Goal: Transaction & Acquisition: Download file/media

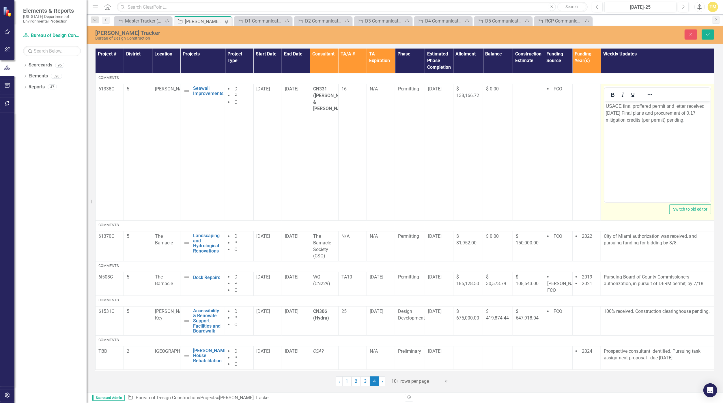
click at [353, 113] on p "USACE final proffered permit and letter received [DATE] Final plans and procure…" at bounding box center [657, 112] width 103 height 21
drag, startPoint x: 617, startPoint y: 112, endPoint x: 606, endPoint y: 104, distance: 14.1
click at [353, 104] on p "USACE final proffered permit and letter received [DATE] Final plans and procure…" at bounding box center [657, 112] width 103 height 21
drag, startPoint x: 618, startPoint y: 111, endPoint x: 607, endPoint y: 104, distance: 12.9
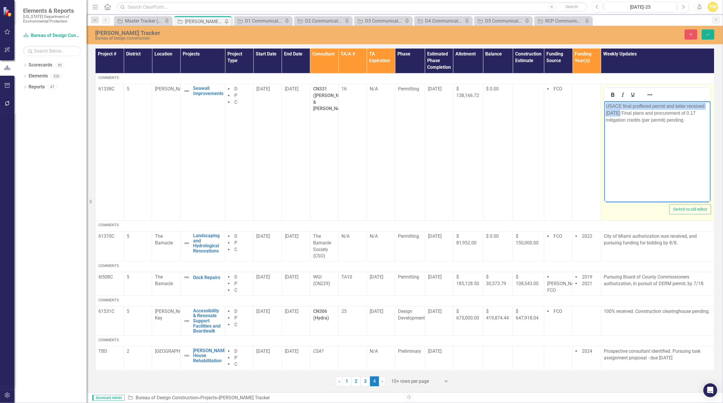
click at [353, 104] on p "USACE final proffered permit and letter received [DATE] Final plans and procure…" at bounding box center [657, 112] width 103 height 21
click at [353, 106] on p "Final plans and procurement of 0.17 mitigation credits (per permit) pending." at bounding box center [657, 109] width 103 height 14
click at [353, 35] on icon "submit" at bounding box center [707, 34] width 3 height 2
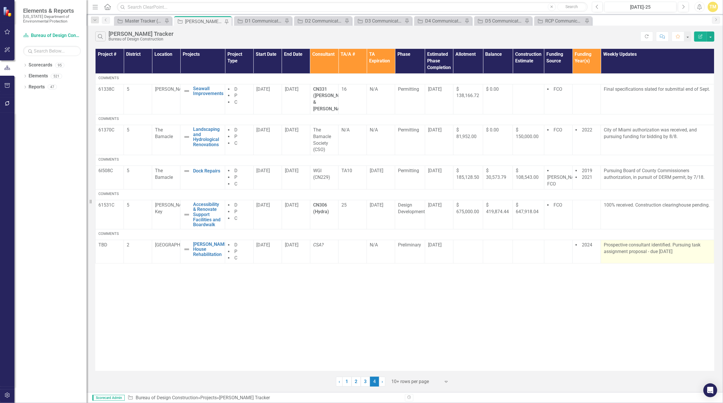
click at [353, 244] on p "Prospective consultant identified. Pursuing task assignment proposal - due [DAT…" at bounding box center [657, 248] width 107 height 13
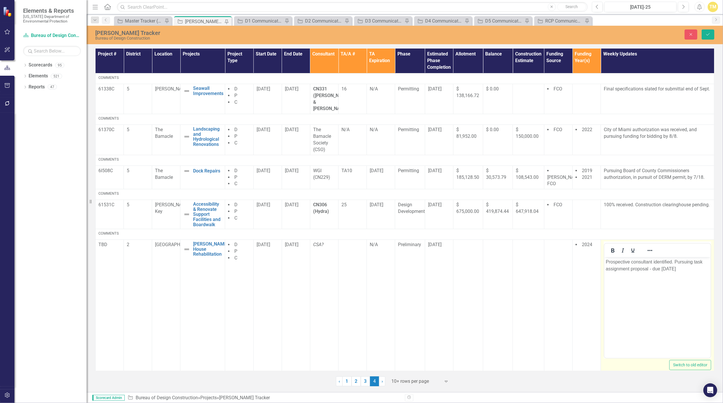
drag, startPoint x: 1231, startPoint y: 501, endPoint x: 669, endPoint y: 269, distance: 607.6
click at [353, 269] on p "Prospective consultant identified. Pursuing task assignment proposal - due [DAT…" at bounding box center [657, 265] width 103 height 14
click at [353, 281] on body "Prospective consultant identified. Pursuing task assignment proposal - due [DAT…" at bounding box center [657, 300] width 106 height 87
click at [353, 268] on p "Prospective consultant identified. Pursuing task assignment proposal - due [DAT…" at bounding box center [657, 265] width 103 height 14
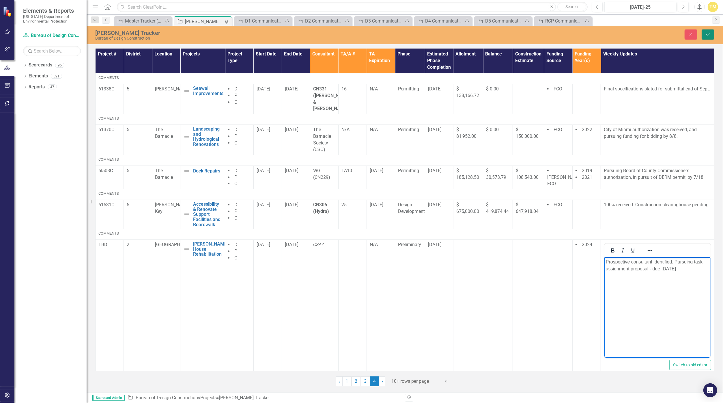
click at [353, 38] on button "Save" at bounding box center [707, 34] width 13 height 10
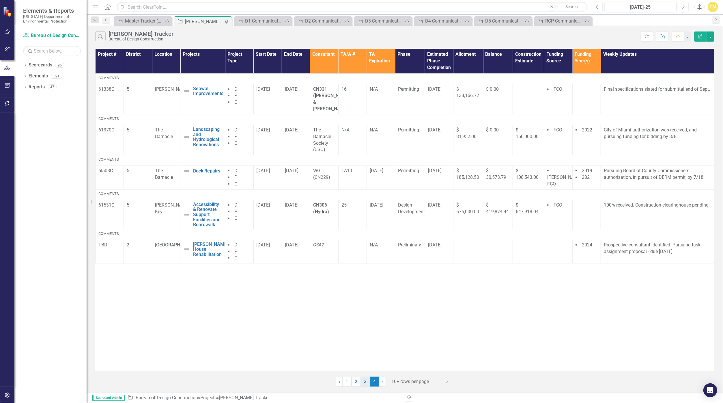
click at [353, 380] on link "3" at bounding box center [365, 381] width 9 height 10
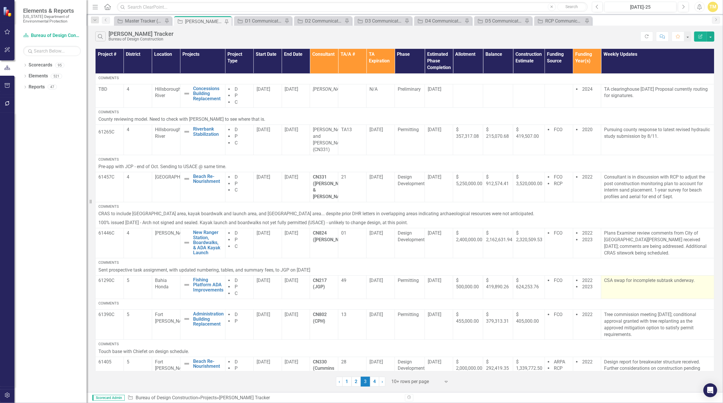
click at [353, 277] on p "CSA swap for incomplete subtask underway." at bounding box center [657, 280] width 107 height 7
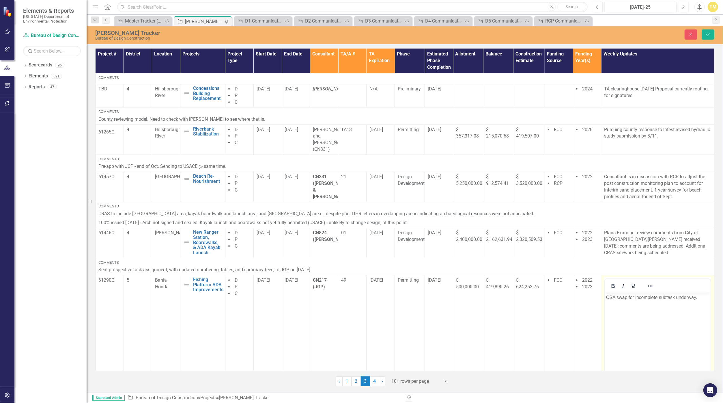
drag, startPoint x: 1230, startPoint y: 565, endPoint x: 648, endPoint y: 299, distance: 640.7
click at [353, 299] on p "CSA swap for incomplete subtask underway." at bounding box center [657, 296] width 103 height 7
drag, startPoint x: 698, startPoint y: 296, endPoint x: 1174, endPoint y: 586, distance: 557.7
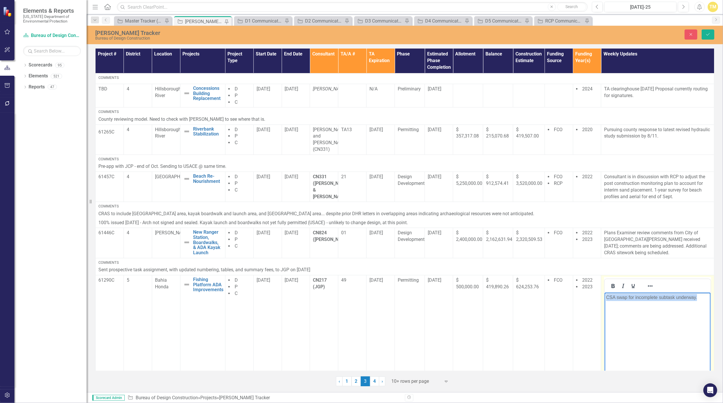
click at [353, 301] on html "CSA swap for incomplete subtask underway." at bounding box center [657, 335] width 106 height 87
click at [353, 310] on p "Task assignment for remaining permitting and construction administration servic…" at bounding box center [657, 303] width 103 height 21
click at [353, 304] on p "Task assignment for remaining permitting and construction administration servic…" at bounding box center [657, 303] width 103 height 21
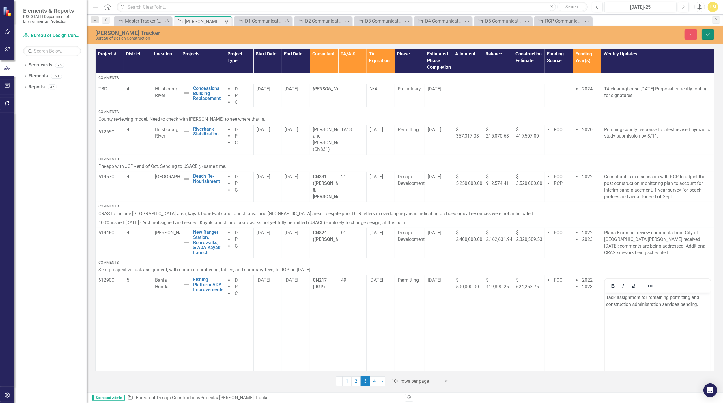
click at [353, 38] on button "Save" at bounding box center [707, 34] width 13 height 10
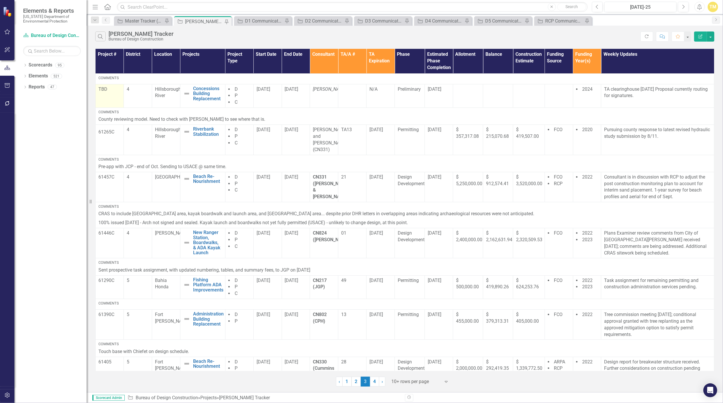
click at [106, 87] on p "TBD" at bounding box center [109, 89] width 22 height 7
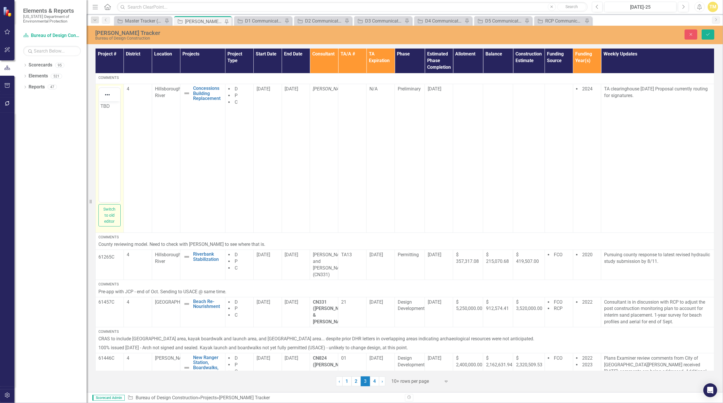
click at [106, 103] on p "TBD" at bounding box center [109, 105] width 18 height 7
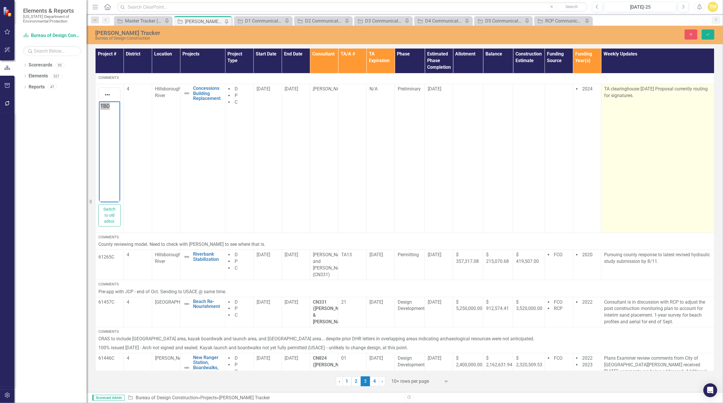
click at [353, 152] on td "TA clearinghouse [DATE] Proposal currently routing for signatures." at bounding box center [657, 158] width 113 height 149
click at [353, 113] on td "TA clearinghouse [DATE] Proposal currently routing for signatures." at bounding box center [657, 158] width 113 height 149
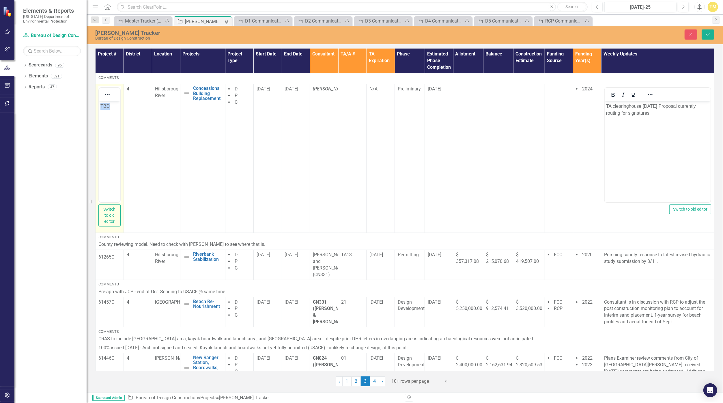
click at [108, 106] on p "TBD" at bounding box center [109, 105] width 18 height 7
paste body "Rich Text Area. Press ALT-0 for help."
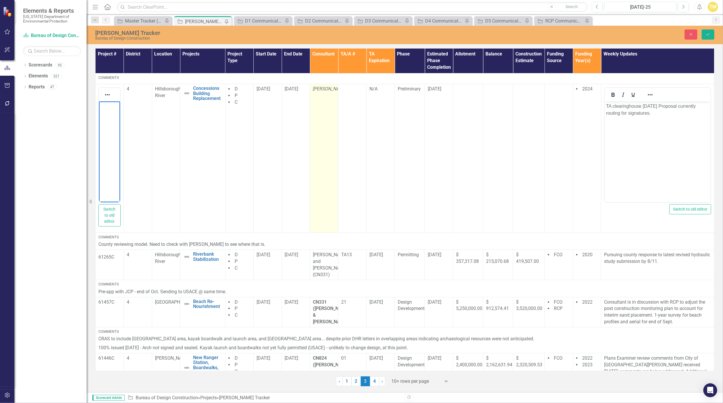
click at [329, 91] on p "[PERSON_NAME]?" at bounding box center [324, 89] width 22 height 7
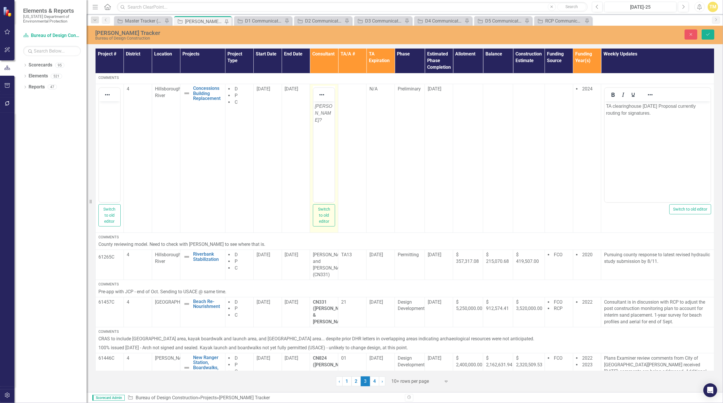
click at [329, 103] on em "[PERSON_NAME]?" at bounding box center [323, 112] width 17 height 19
click at [353, 35] on icon "Save" at bounding box center [707, 34] width 5 height 4
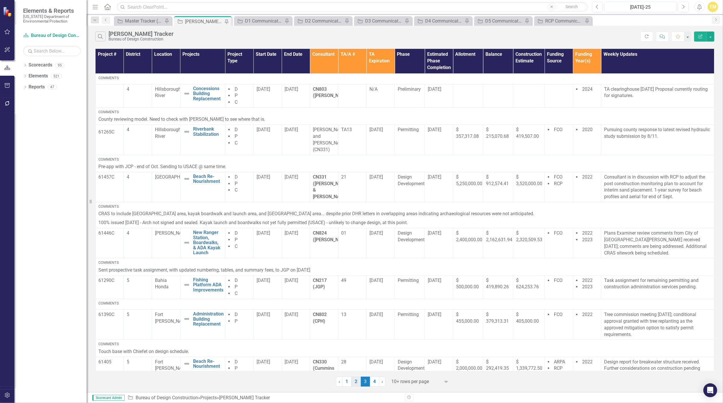
click at [353, 381] on link "2" at bounding box center [355, 381] width 9 height 10
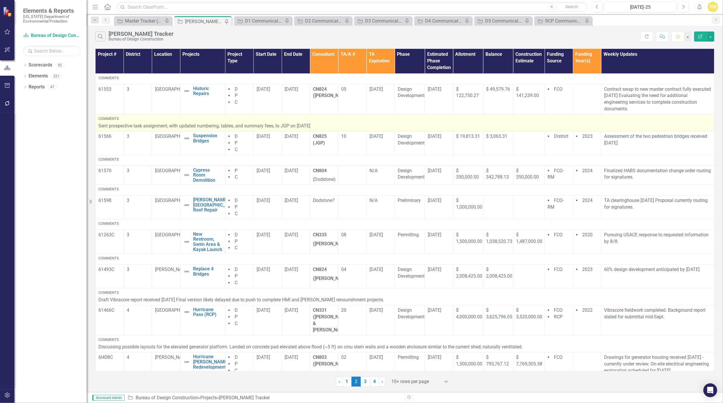
click at [353, 124] on p "Sent prospective task assignment, with updated numbering, tables, and summary f…" at bounding box center [404, 126] width 613 height 7
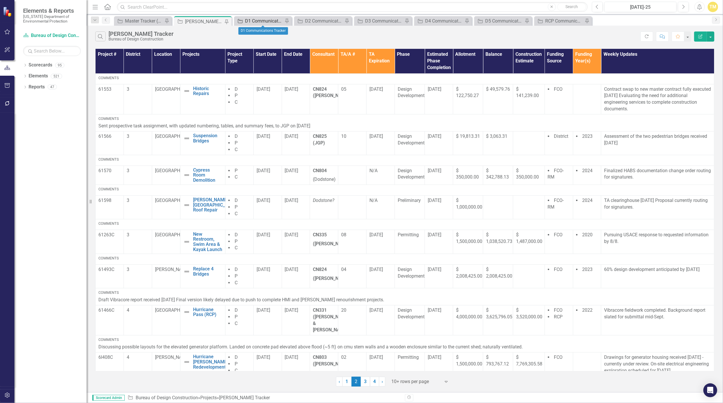
click at [256, 18] on div "D1 Communications Tracker" at bounding box center [264, 20] width 38 height 7
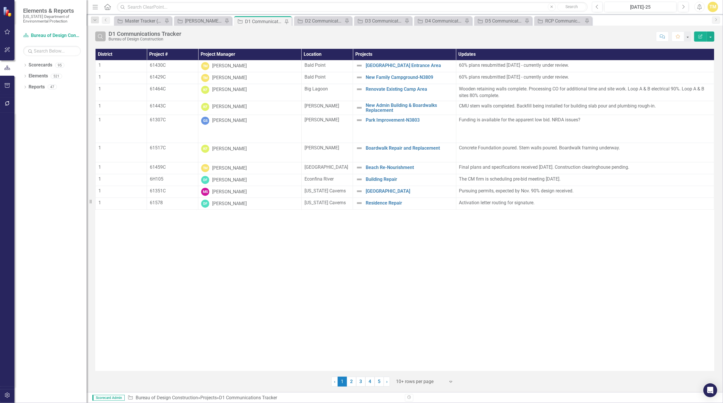
click at [97, 35] on icon "Search" at bounding box center [100, 36] width 6 height 5
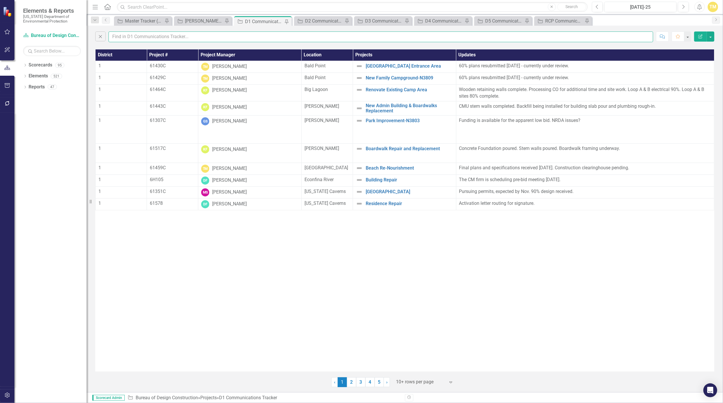
click at [124, 37] on input "text" at bounding box center [380, 36] width 544 height 11
type input "mccul"
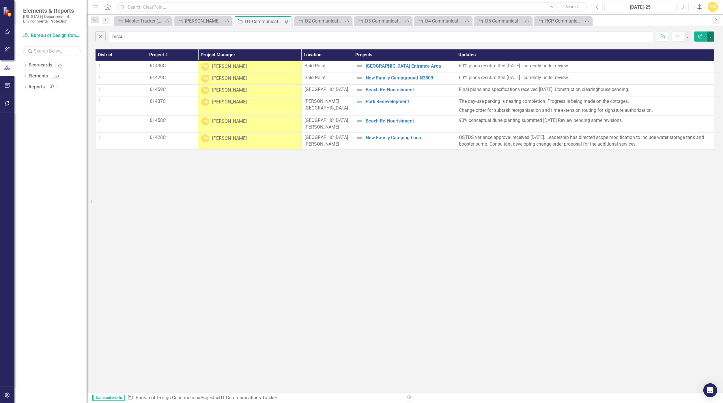
click at [353, 35] on button "button" at bounding box center [711, 36] width 8 height 10
click at [353, 56] on link "PDF Export to PDF" at bounding box center [692, 58] width 46 height 11
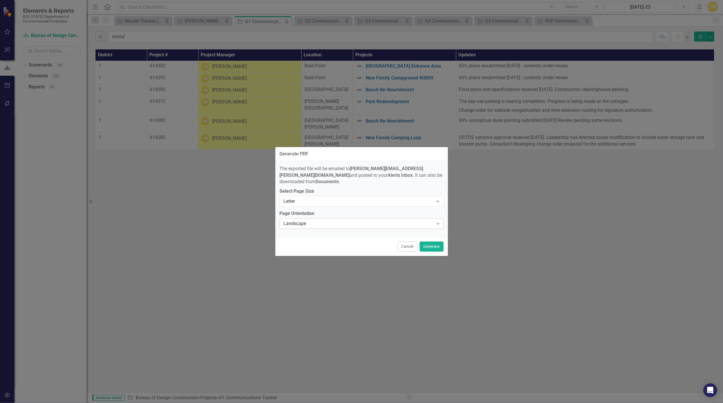
click at [353, 221] on div "Expand" at bounding box center [438, 223] width 10 height 9
click at [353, 237] on div "Portrait" at bounding box center [362, 239] width 155 height 7
click at [353, 241] on button "Generate" at bounding box center [432, 246] width 24 height 10
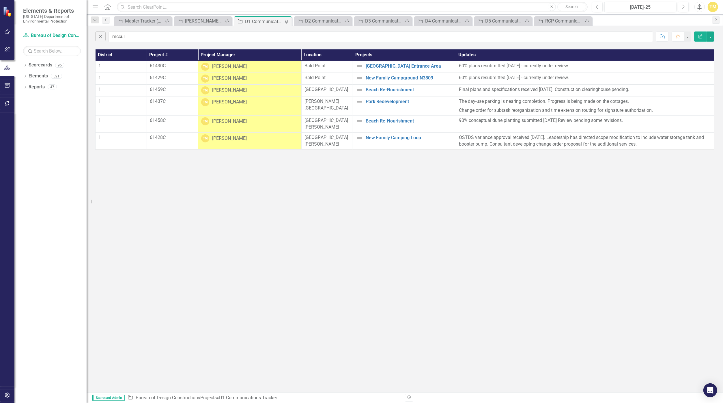
click at [318, 16] on div "Dropdown Search Project Master Tracker (External) Pin Project [PERSON_NAME] Tra…" at bounding box center [405, 20] width 636 height 12
click at [318, 21] on div "D2 Communications Tracker" at bounding box center [324, 20] width 38 height 7
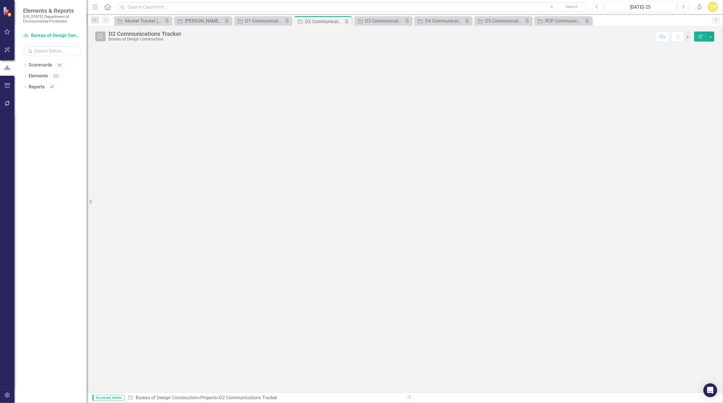
click at [96, 35] on button "Search" at bounding box center [100, 36] width 10 height 10
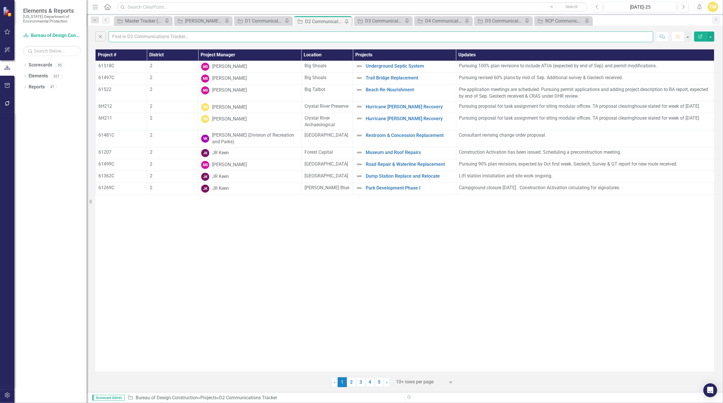
click at [122, 38] on input "text" at bounding box center [380, 36] width 544 height 11
type input "mccul"
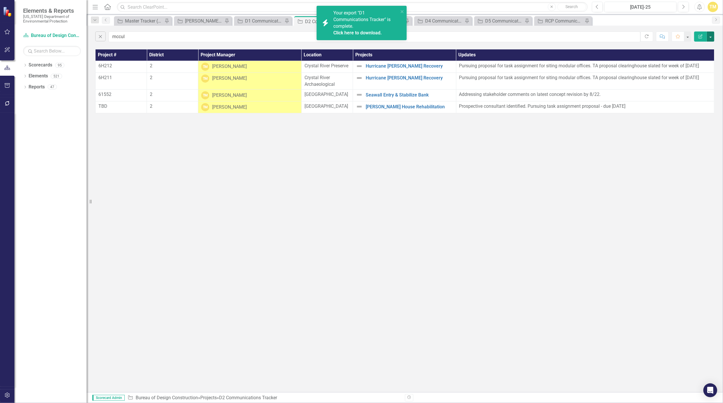
click at [353, 37] on button "button" at bounding box center [711, 36] width 8 height 10
click at [353, 58] on link "PDF Export to PDF" at bounding box center [692, 58] width 46 height 11
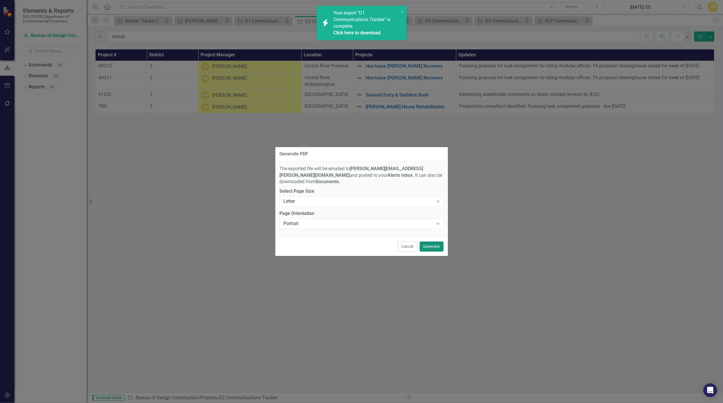
click at [353, 245] on button "Generate" at bounding box center [432, 246] width 24 height 10
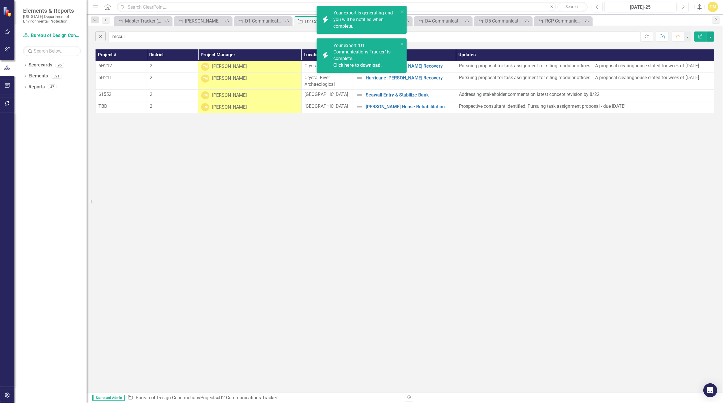
click at [339, 66] on link "Click here to download." at bounding box center [357, 64] width 48 height 5
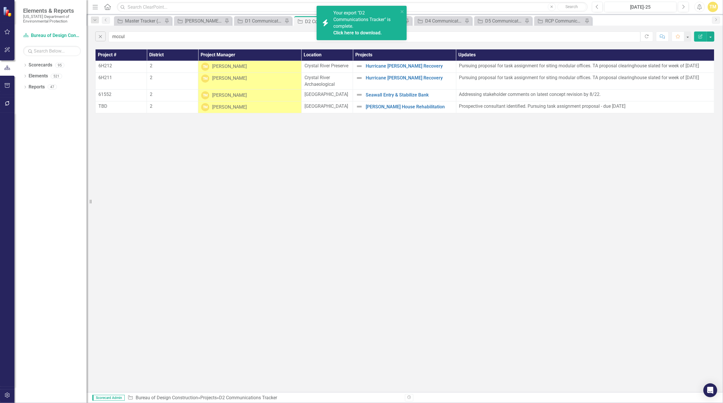
click at [338, 34] on link "Click here to download." at bounding box center [357, 32] width 48 height 5
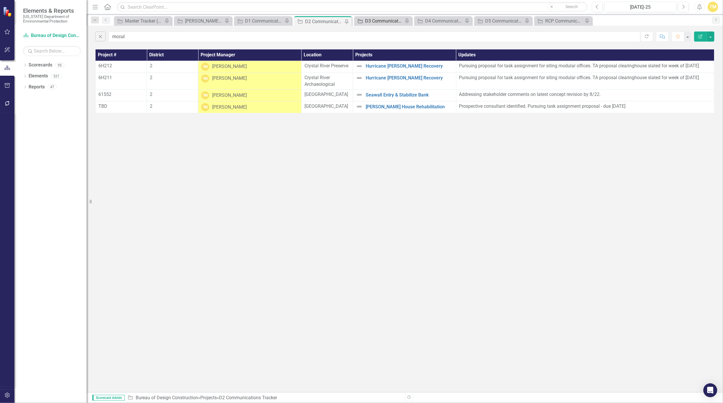
click at [353, 22] on div "D3 Communications Tracker" at bounding box center [384, 20] width 38 height 7
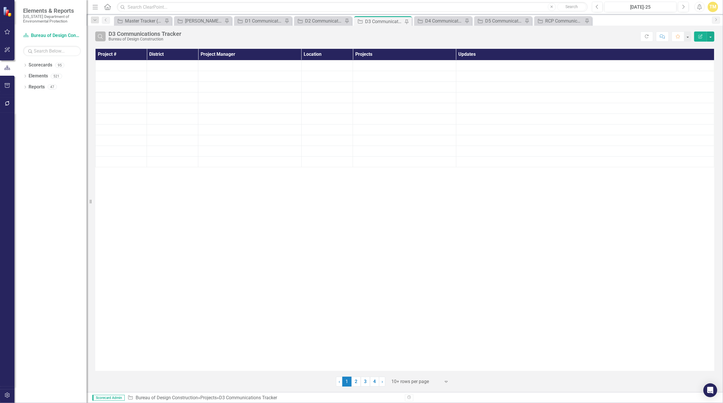
click at [102, 36] on icon "Search" at bounding box center [100, 36] width 6 height 5
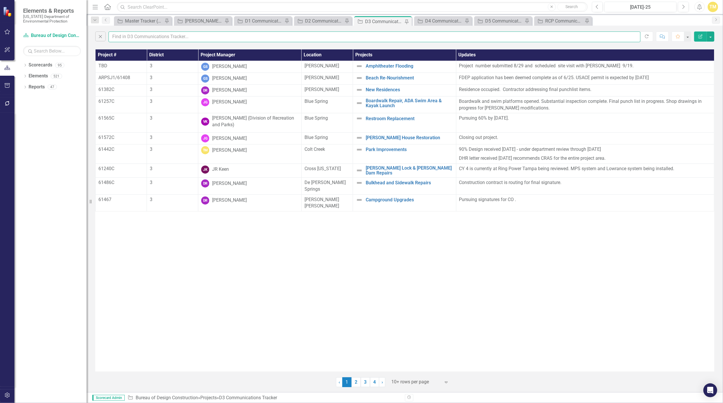
click at [131, 36] on input "text" at bounding box center [374, 36] width 532 height 11
type input "mccul"
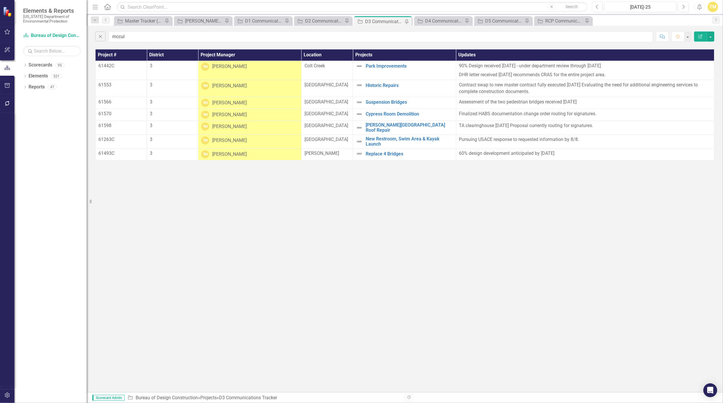
click at [353, 224] on div "Close mccul Comment Favorite Edit Report Project # District Project Manager Loc…" at bounding box center [405, 209] width 636 height 366
click at [353, 38] on button "button" at bounding box center [711, 36] width 8 height 10
click at [353, 60] on link "PDF Export to PDF" at bounding box center [692, 58] width 46 height 11
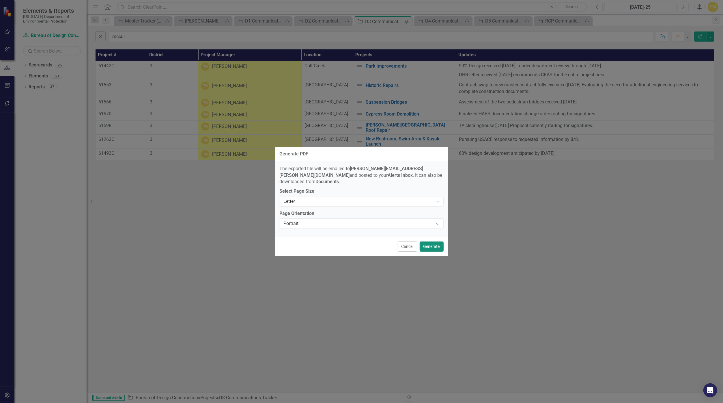
click at [353, 242] on button "Generate" at bounding box center [432, 246] width 24 height 10
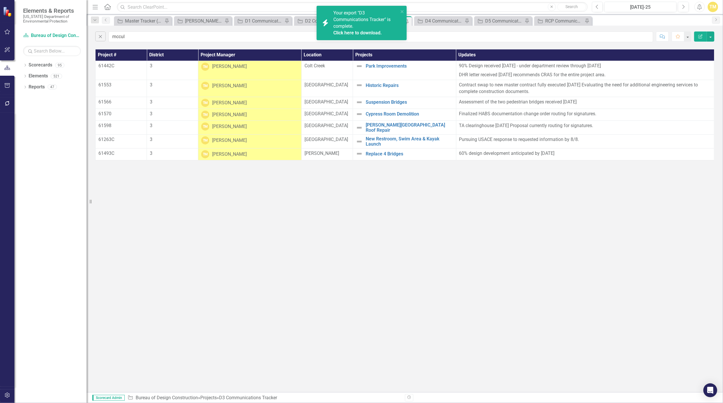
click at [342, 31] on link "Click here to download." at bounding box center [357, 32] width 48 height 5
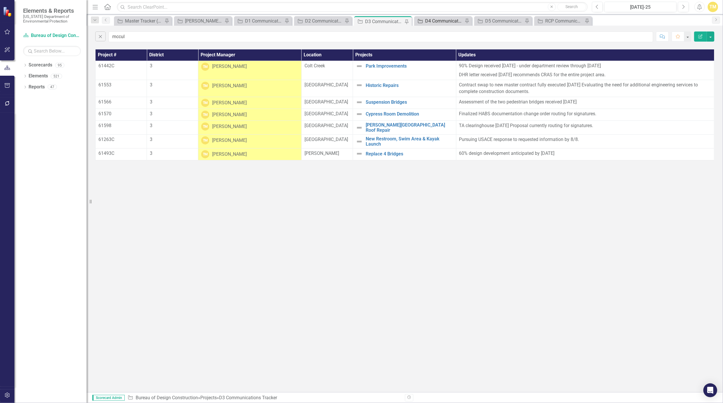
click at [353, 20] on div "D4 Communications Tracker" at bounding box center [444, 20] width 38 height 7
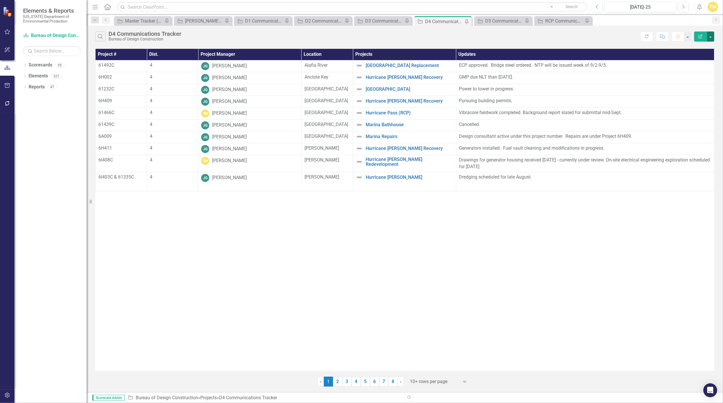
click at [353, 35] on button "button" at bounding box center [711, 36] width 8 height 10
click at [102, 36] on icon "Search" at bounding box center [100, 36] width 6 height 5
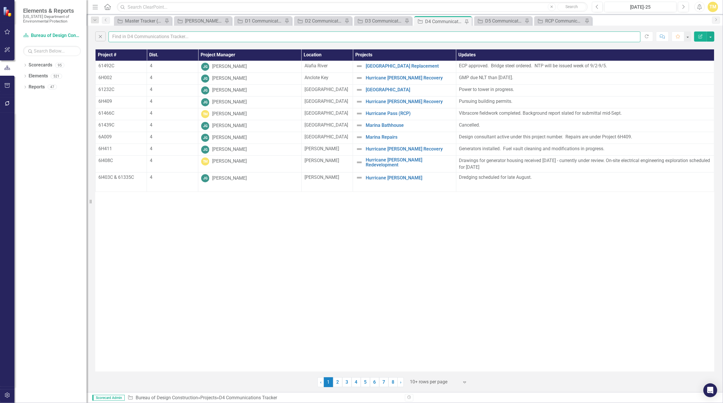
click at [115, 35] on input "text" at bounding box center [374, 36] width 532 height 11
type input "mccul"
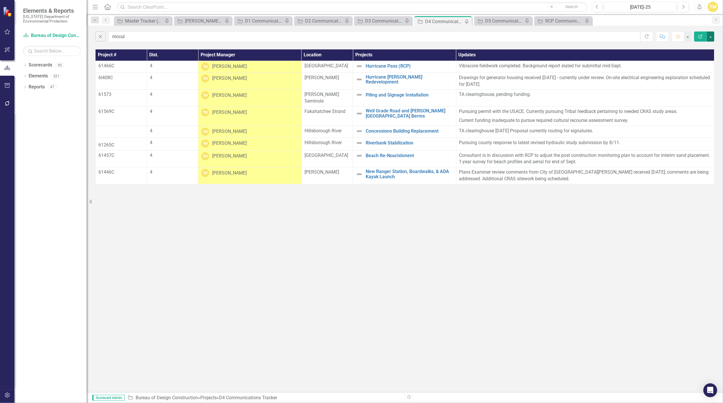
click at [353, 39] on button "button" at bounding box center [711, 36] width 8 height 10
click at [353, 60] on link "PDF Export to PDF" at bounding box center [692, 58] width 46 height 11
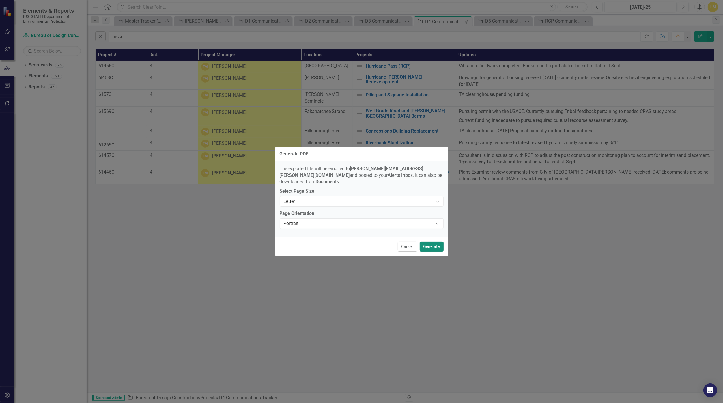
click at [353, 244] on button "Generate" at bounding box center [432, 246] width 24 height 10
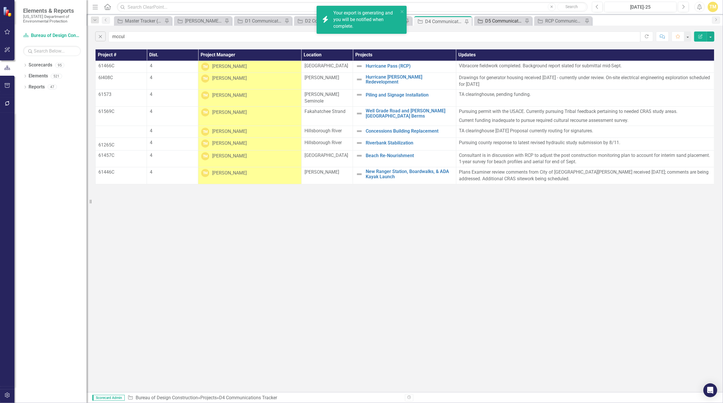
click at [353, 24] on div "D5 Communications Tracker" at bounding box center [504, 20] width 38 height 7
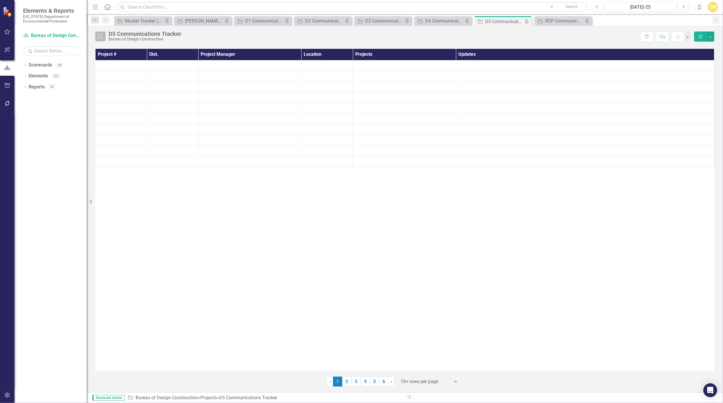
click at [101, 37] on icon "button" at bounding box center [100, 36] width 5 height 5
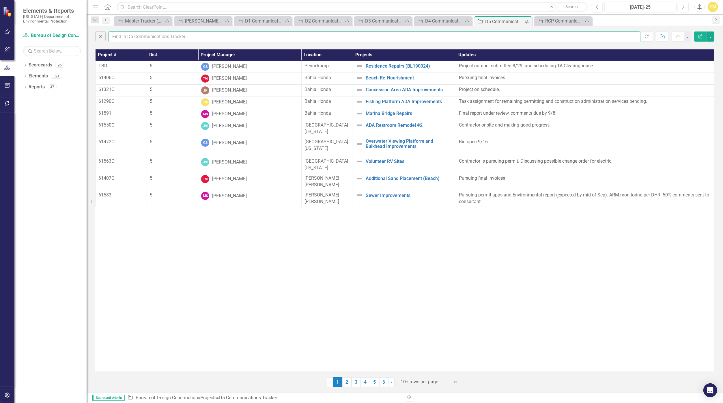
click at [131, 38] on input "text" at bounding box center [374, 36] width 532 height 11
type input "mccul"
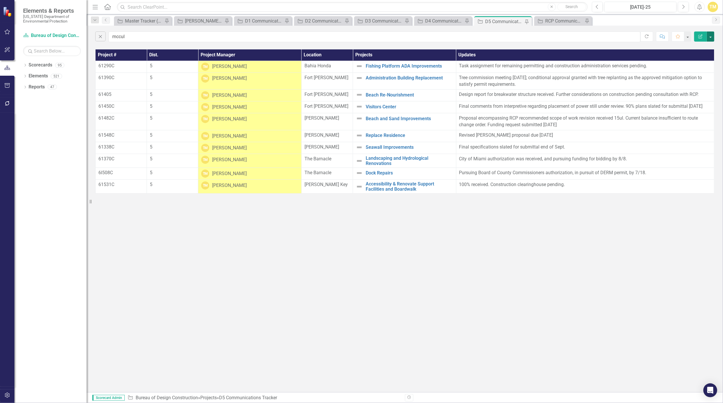
click at [353, 38] on button "button" at bounding box center [711, 36] width 8 height 10
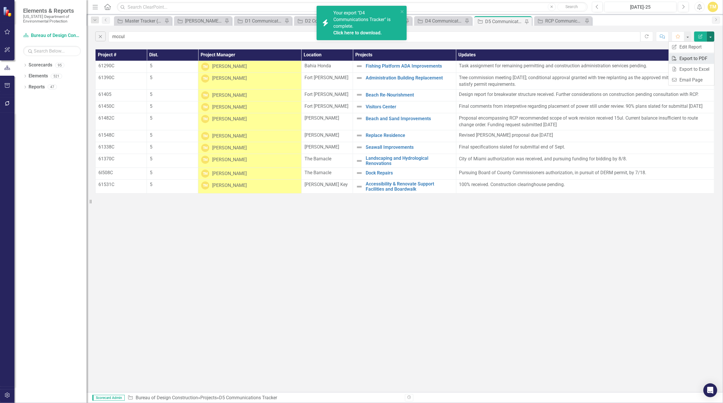
click at [353, 61] on link "PDF Export to PDF" at bounding box center [692, 58] width 46 height 11
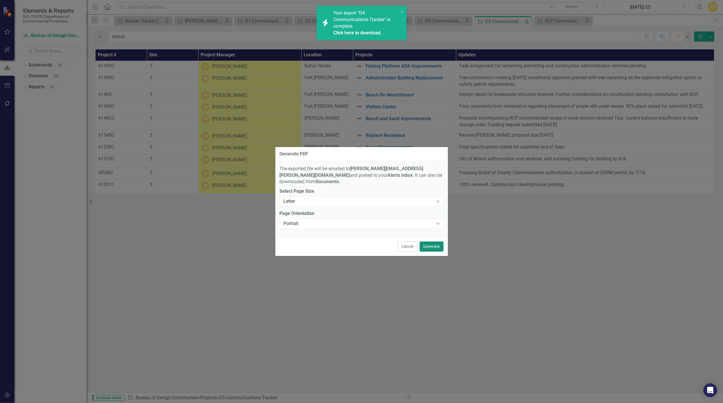
click at [353, 244] on button "Generate" at bounding box center [432, 246] width 24 height 10
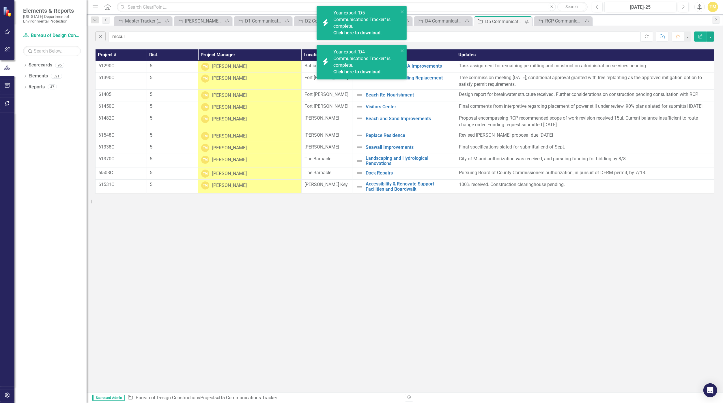
click at [337, 71] on link "Click here to download." at bounding box center [357, 71] width 48 height 5
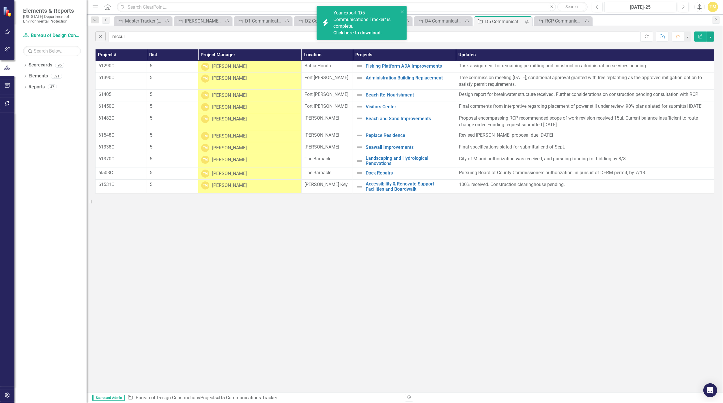
click at [337, 32] on link "Click here to download." at bounding box center [357, 32] width 48 height 5
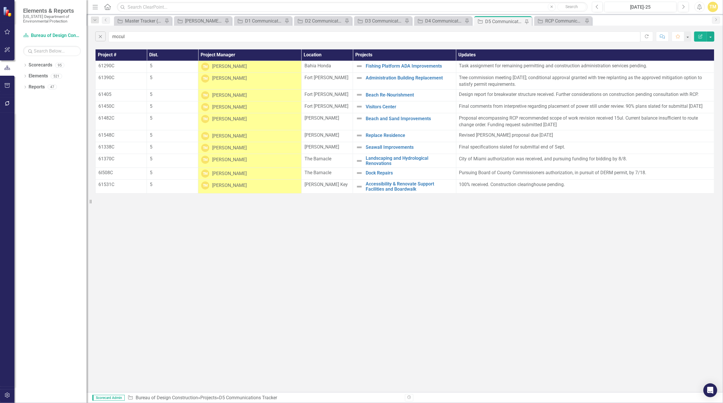
click at [353, 265] on div "Close mccul Refresh Comment Favorite Edit Report Project # Dist. Project Manage…" at bounding box center [405, 209] width 636 height 366
click at [353, 23] on div "RCP Communications Tracker" at bounding box center [564, 20] width 38 height 7
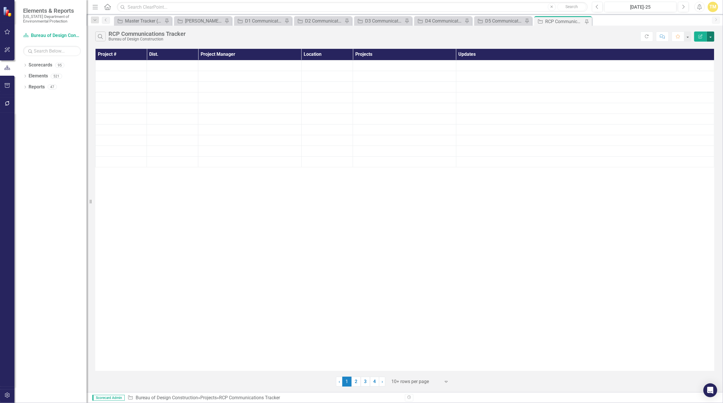
click at [353, 38] on button "button" at bounding box center [711, 36] width 8 height 10
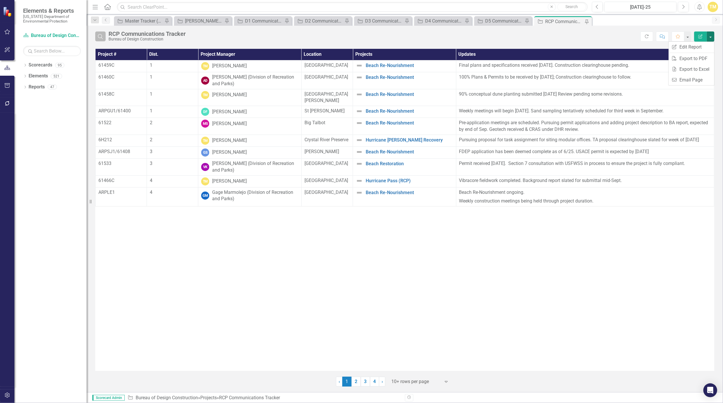
click at [100, 38] on icon "button" at bounding box center [100, 36] width 5 height 5
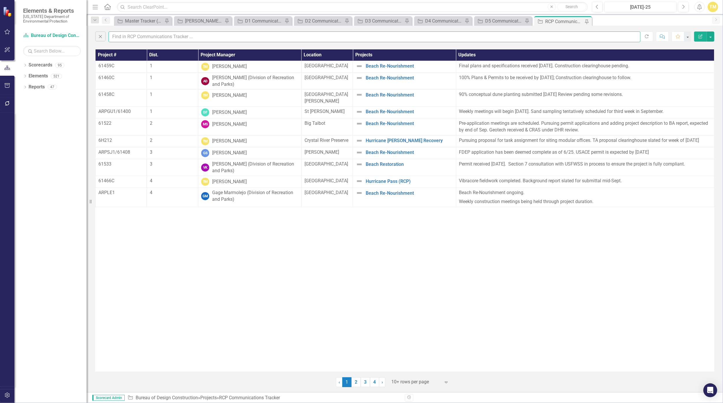
click at [130, 34] on input "text" at bounding box center [374, 36] width 532 height 11
type input "mccul"
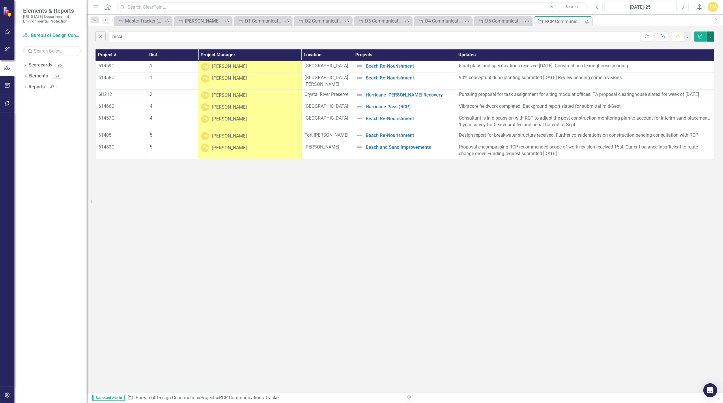
click at [353, 37] on button "button" at bounding box center [711, 36] width 8 height 10
click at [353, 60] on link "PDF Export to PDF" at bounding box center [692, 58] width 46 height 11
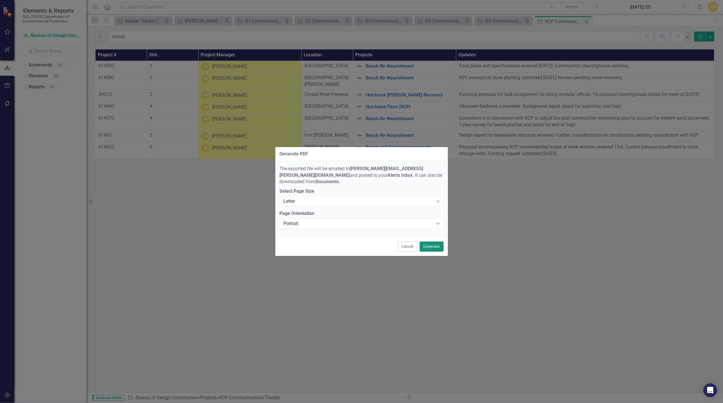
click at [353, 241] on button "Generate" at bounding box center [432, 246] width 24 height 10
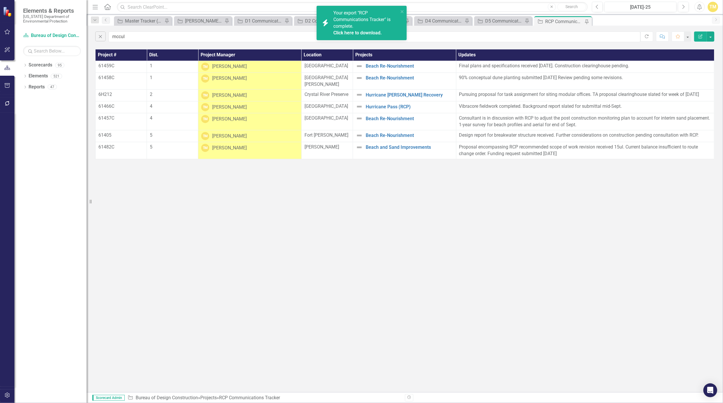
click at [338, 33] on link "Click here to download." at bounding box center [357, 32] width 48 height 5
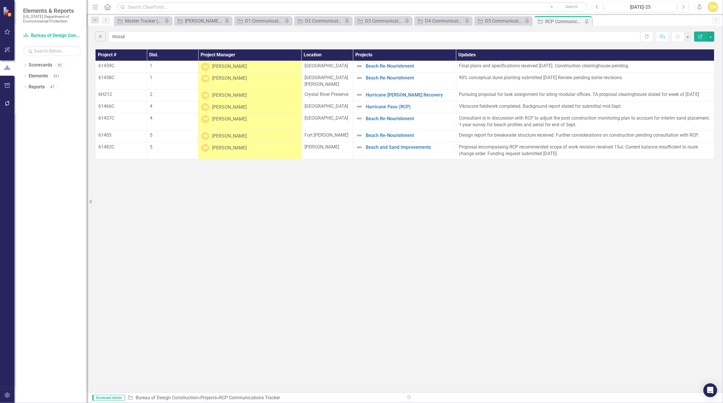
click at [312, 189] on div "Close mccul Refresh Comment Favorite Edit Report Project # Dist. Project Manage…" at bounding box center [405, 209] width 636 height 366
